Goal: Obtain resource: Download file/media

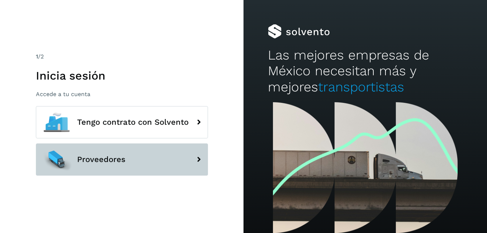
click at [170, 160] on button "Proveedores" at bounding box center [122, 159] width 172 height 32
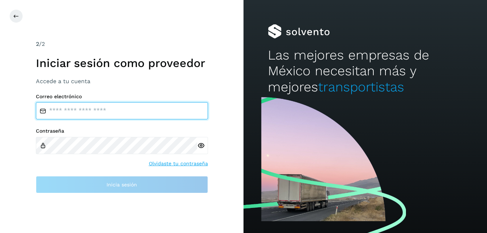
type input "**********"
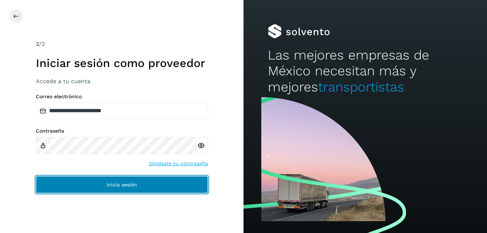
click at [165, 179] on button "Inicia sesión" at bounding box center [122, 184] width 172 height 17
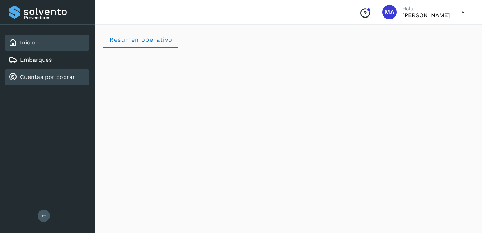
click at [61, 76] on link "Cuentas por cobrar" at bounding box center [47, 77] width 55 height 7
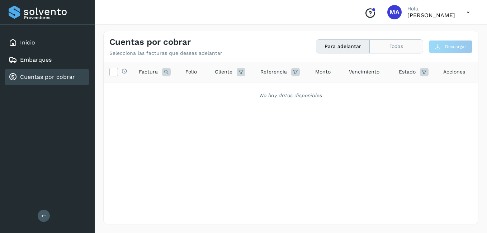
click at [398, 45] on button "Todas" at bounding box center [396, 46] width 53 height 13
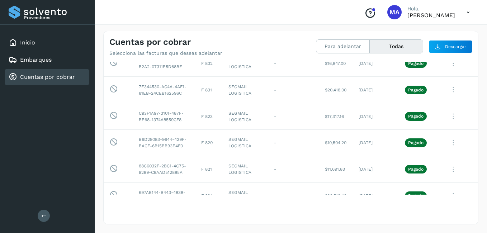
scroll to position [158, 0]
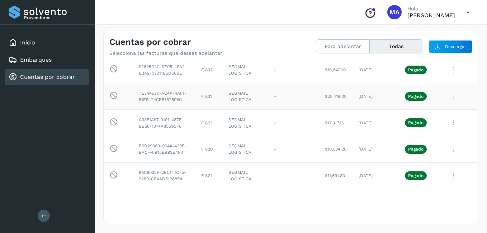
click at [447, 104] on icon at bounding box center [453, 96] width 14 height 15
click at [436, 72] on button "C.Solvento" at bounding box center [429, 65] width 85 height 14
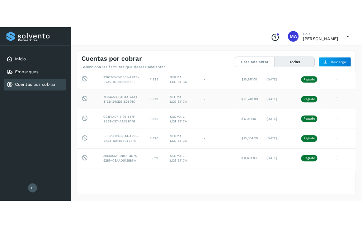
scroll to position [143, 0]
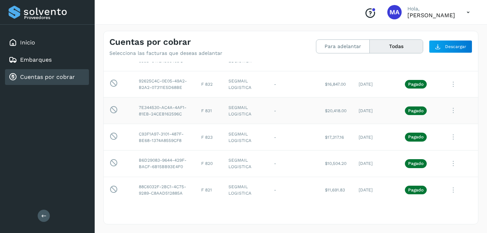
click at [334, 208] on div "Selecciona todas las facturas disponibles para adelanto Factura Folio Cliente R…" at bounding box center [291, 142] width 375 height 161
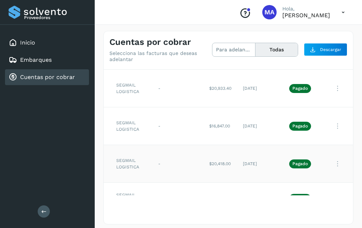
scroll to position [163, 100]
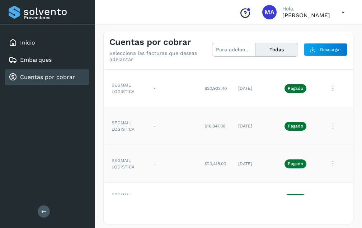
click at [328, 131] on icon at bounding box center [333, 126] width 14 height 15
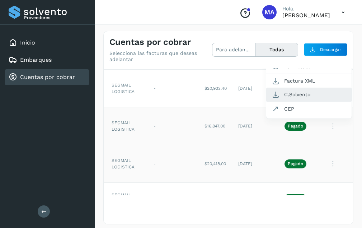
click at [314, 98] on button "C.Solvento" at bounding box center [308, 95] width 85 height 14
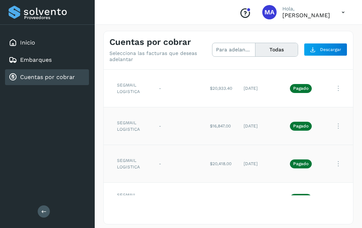
scroll to position [163, 110]
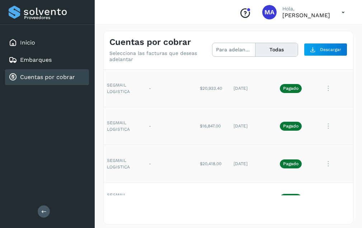
click at [322, 93] on icon at bounding box center [328, 88] width 14 height 15
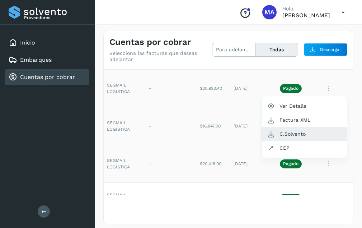
click at [283, 137] on button "C.Solvento" at bounding box center [304, 134] width 85 height 14
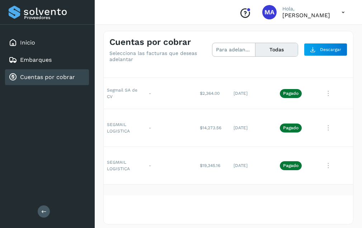
scroll to position [48, 110]
click at [323, 173] on icon at bounding box center [328, 165] width 14 height 15
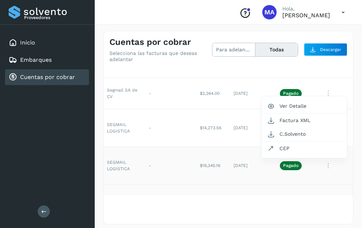
scroll to position [93, 110]
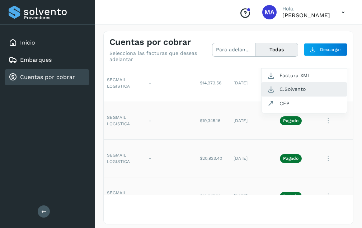
click at [305, 91] on button "C.Solvento" at bounding box center [304, 89] width 85 height 14
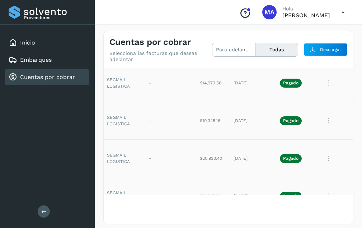
click at [321, 89] on icon at bounding box center [328, 83] width 14 height 15
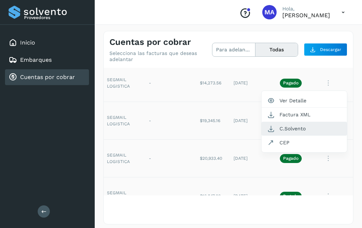
click at [281, 132] on button "C.Solvento" at bounding box center [304, 129] width 85 height 14
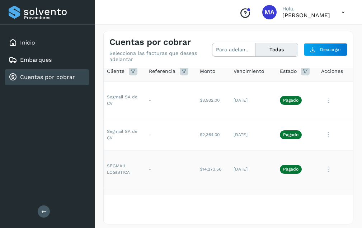
scroll to position [7, 108]
click at [327, 137] on icon at bounding box center [328, 134] width 14 height 15
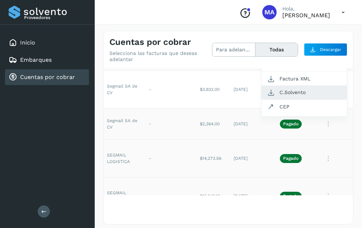
click at [301, 95] on button "C.Solvento" at bounding box center [304, 92] width 85 height 14
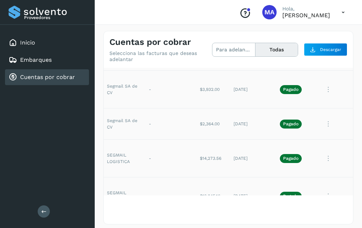
click at [326, 89] on icon at bounding box center [328, 89] width 14 height 15
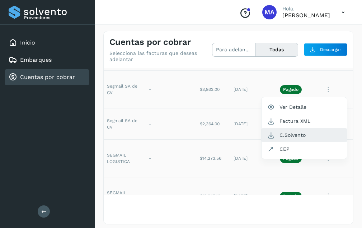
click at [299, 130] on button "C.Solvento" at bounding box center [304, 135] width 85 height 14
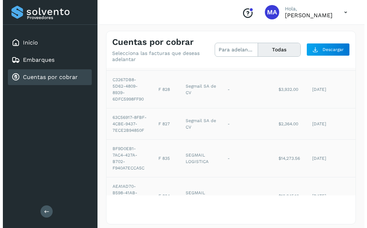
scroll to position [18, 23]
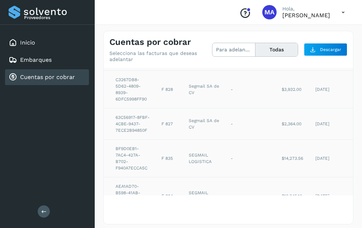
click at [343, 14] on icon at bounding box center [343, 12] width 15 height 15
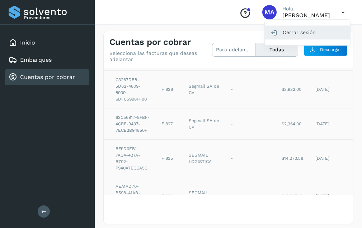
click at [324, 31] on div "Cerrar sesión" at bounding box center [307, 32] width 85 height 14
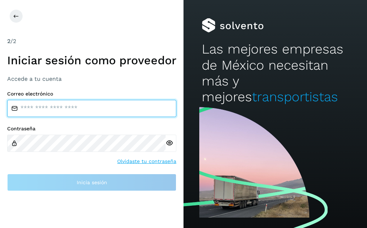
type input "**********"
